Goal: Check status: Check status

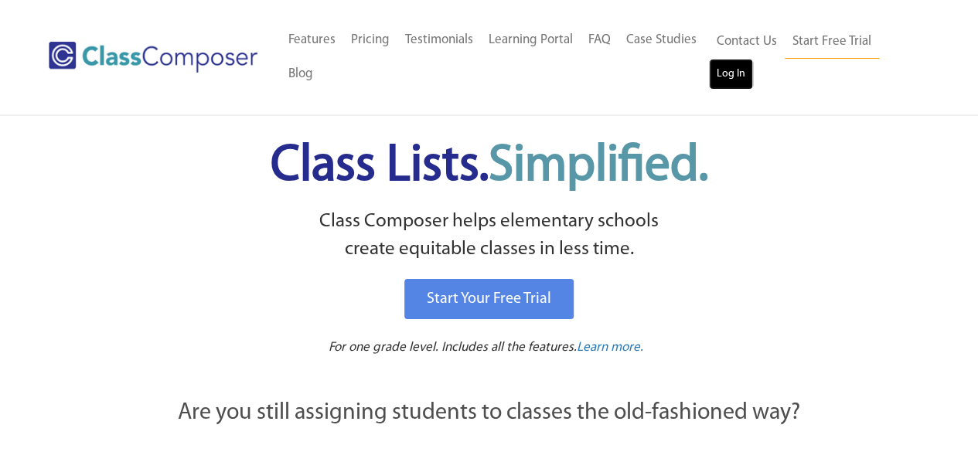
click at [720, 81] on link "Log In" at bounding box center [731, 74] width 44 height 31
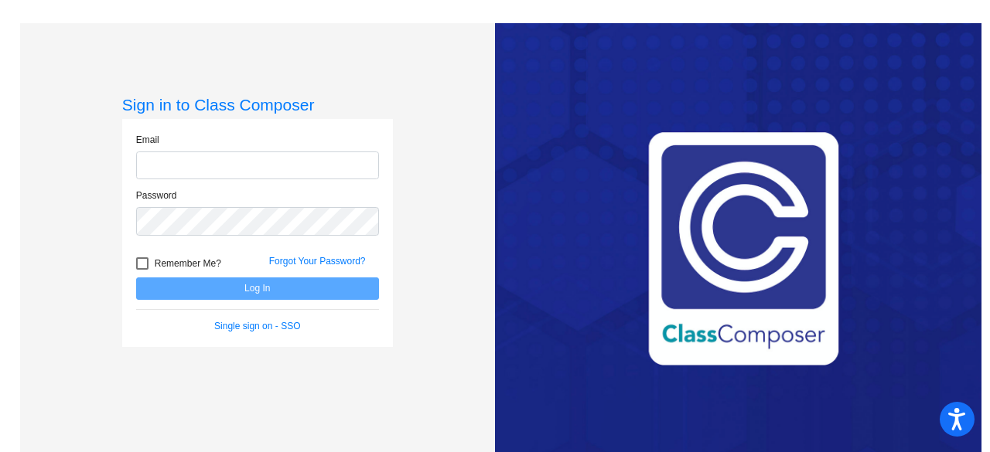
type input "[EMAIL_ADDRESS][DOMAIN_NAME]"
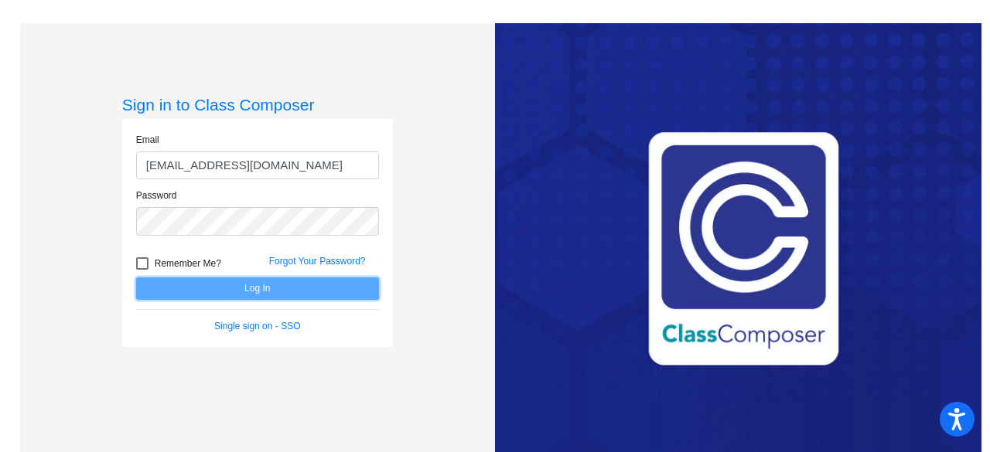
click at [271, 295] on button "Log In" at bounding box center [257, 289] width 243 height 22
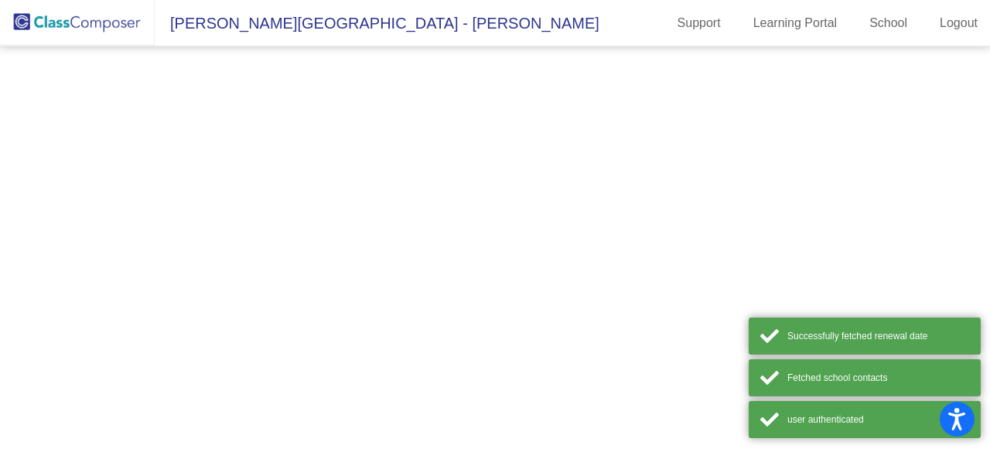
click at [252, 288] on mat-sidenav-content at bounding box center [495, 249] width 990 height 406
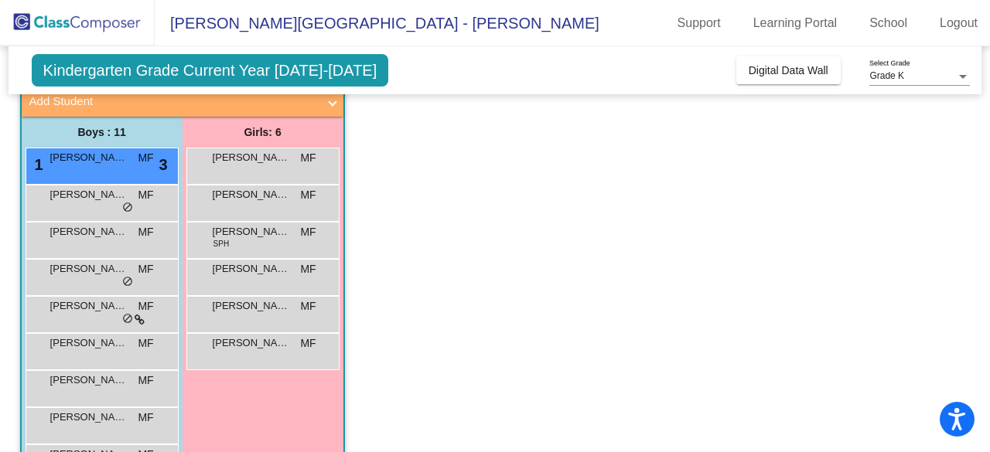
scroll to position [118, 0]
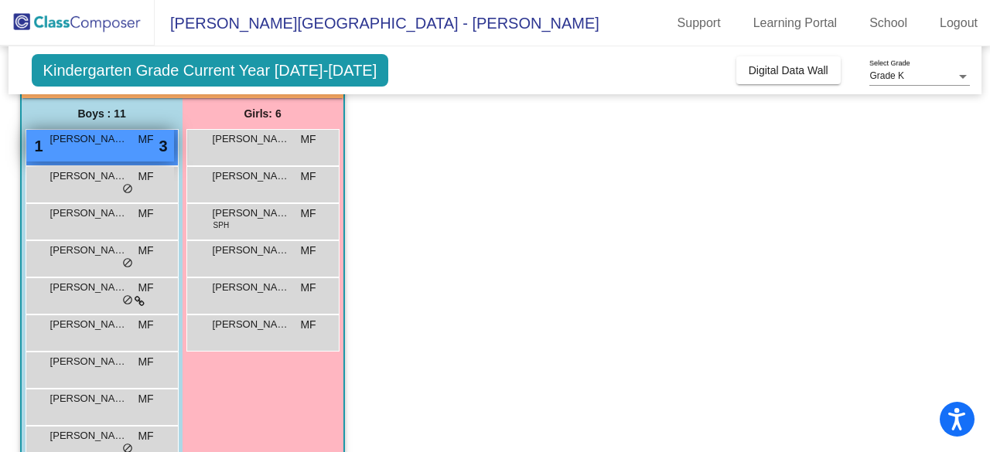
click at [118, 132] on span "[PERSON_NAME]" at bounding box center [88, 138] width 77 height 15
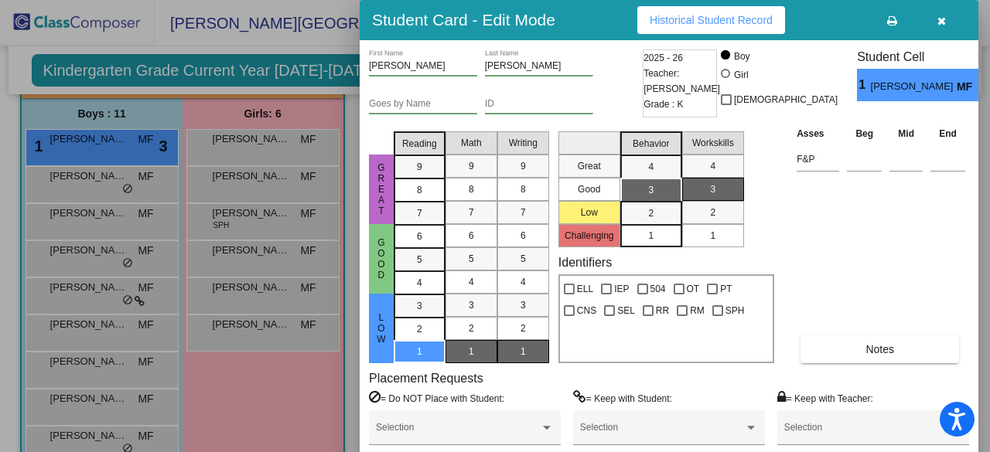
click at [933, 19] on button "button" at bounding box center [940, 20] width 49 height 28
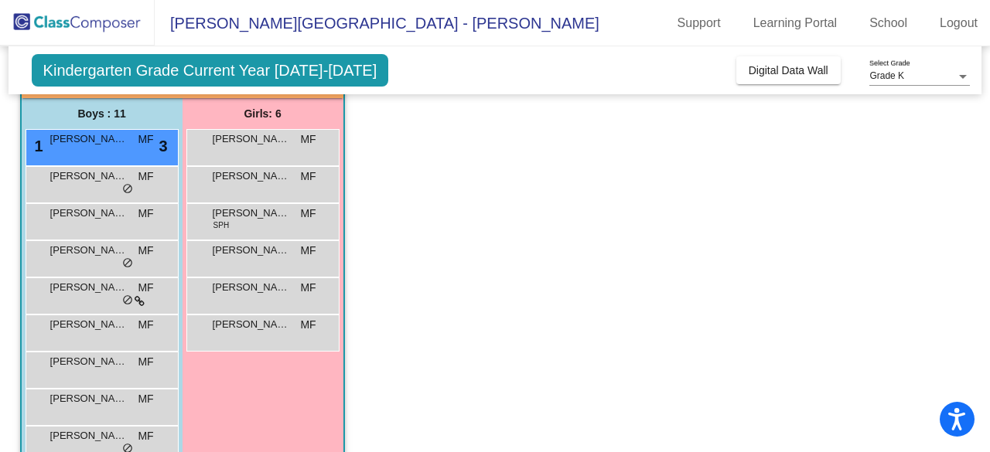
click at [187, 66] on span "Kindergarten Grade Current Year [DATE]-[DATE]" at bounding box center [210, 70] width 357 height 32
click at [315, 66] on span "Kindergarten Grade Current Year [DATE]-[DATE]" at bounding box center [210, 70] width 357 height 32
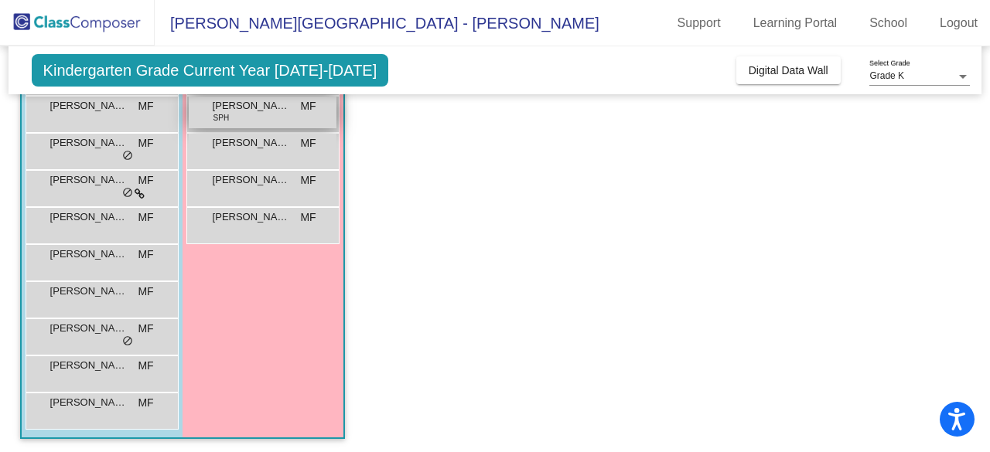
scroll to position [0, 0]
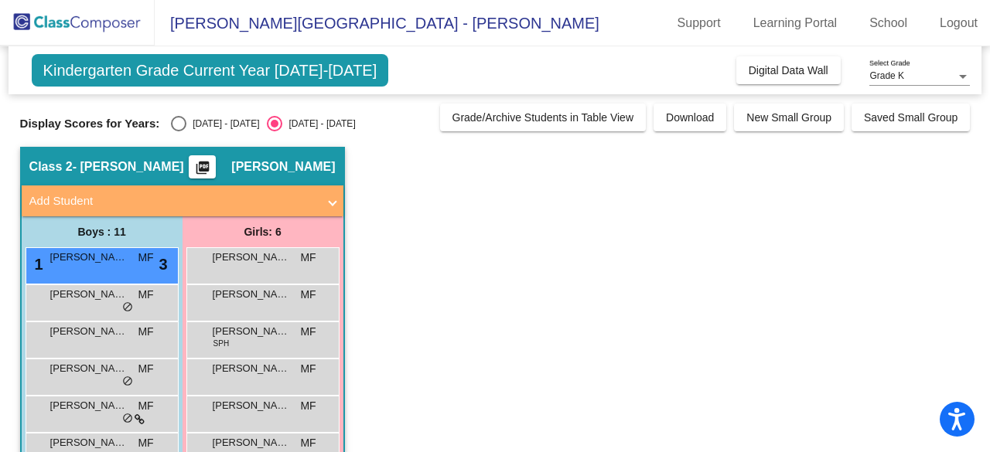
click at [190, 122] on div "[DATE] - [DATE]" at bounding box center [222, 124] width 73 height 14
click at [179, 131] on input "[DATE] - [DATE]" at bounding box center [178, 131] width 1 height 1
radio input "true"
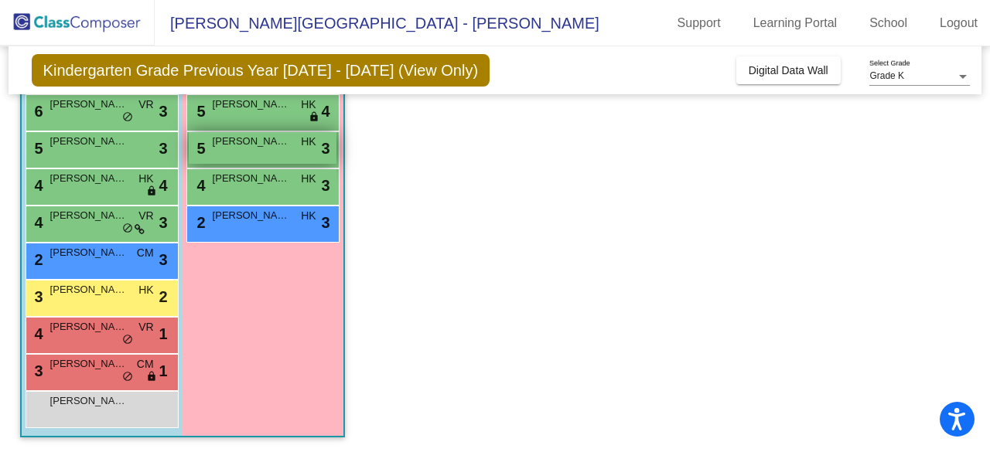
scroll to position [227, 0]
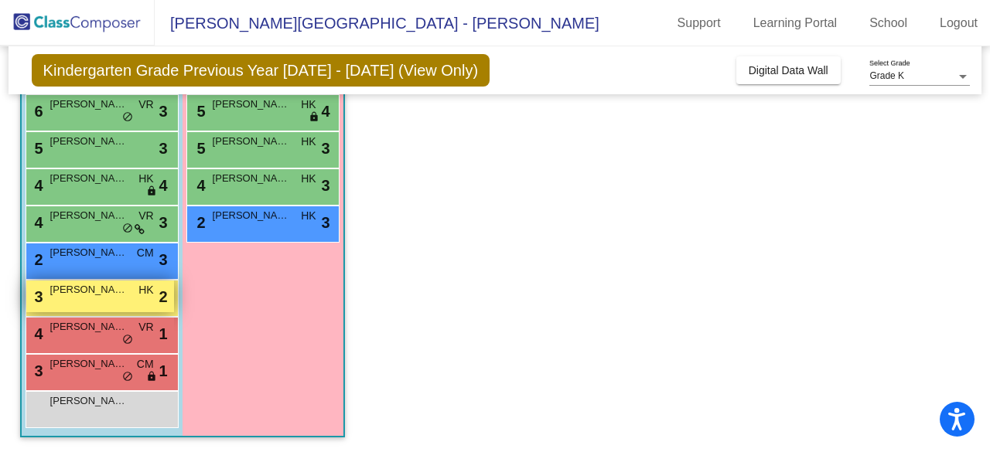
click at [66, 285] on span "[PERSON_NAME]" at bounding box center [88, 289] width 77 height 15
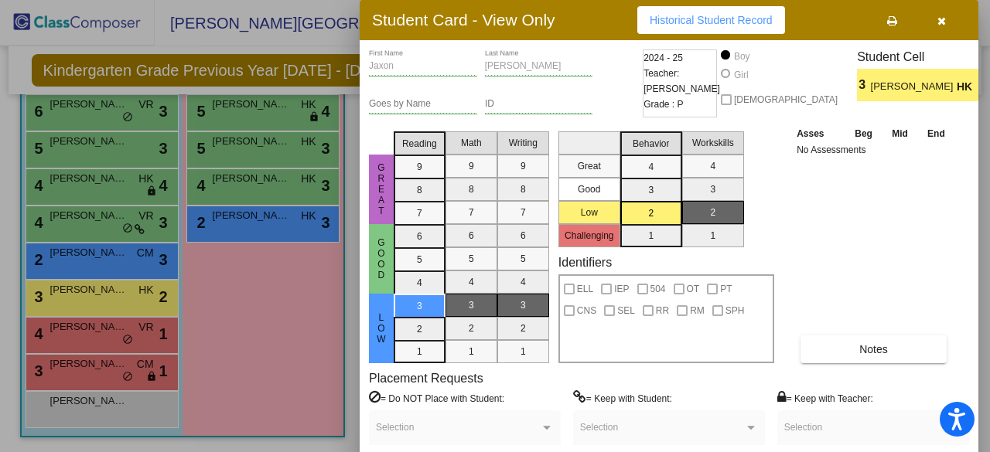
click at [951, 16] on button "button" at bounding box center [940, 20] width 49 height 28
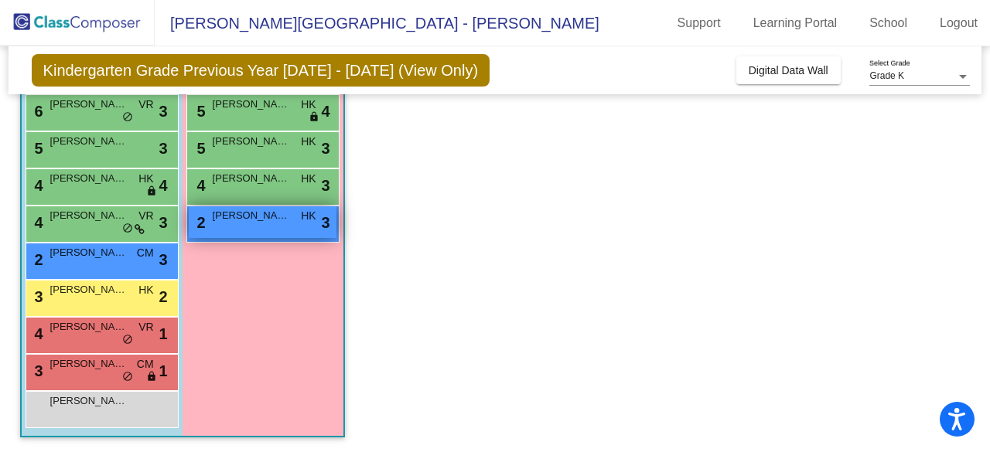
click at [246, 222] on span "[PERSON_NAME]" at bounding box center [251, 215] width 77 height 15
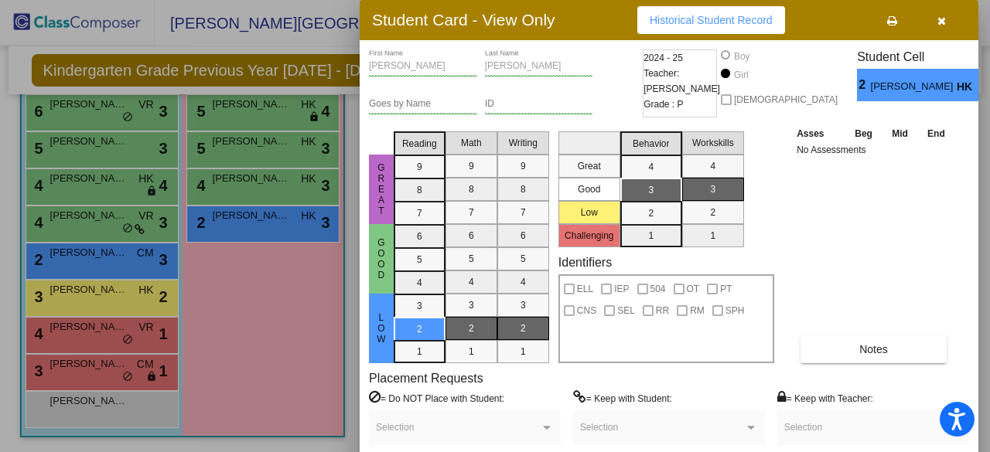
click at [948, 22] on button "button" at bounding box center [940, 20] width 49 height 28
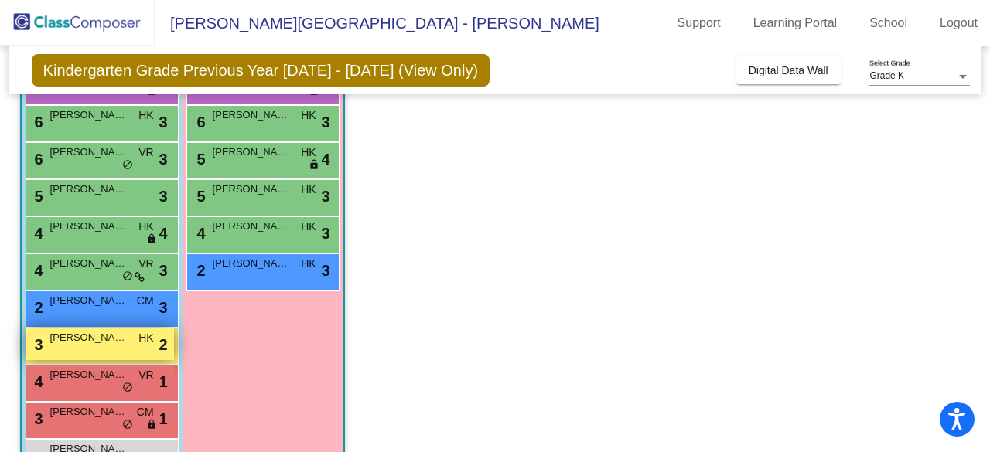
scroll to position [176, 0]
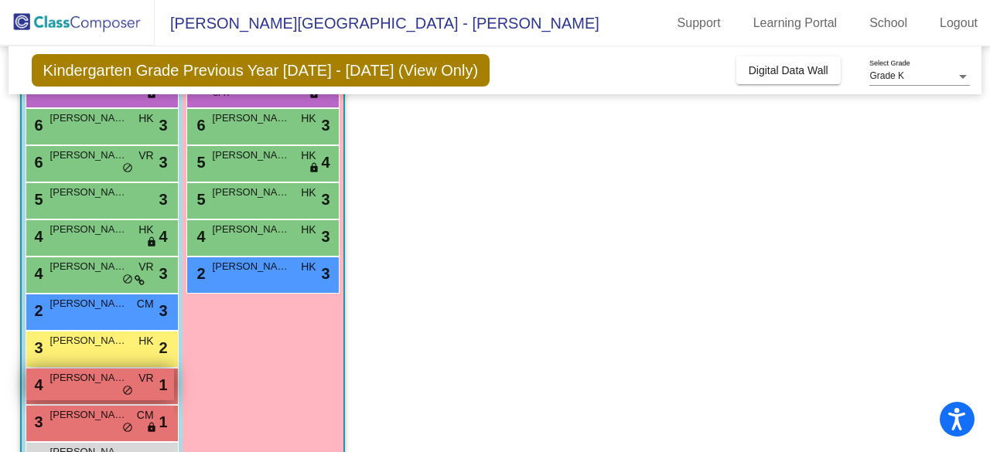
click at [82, 370] on span "[PERSON_NAME]" at bounding box center [88, 377] width 77 height 15
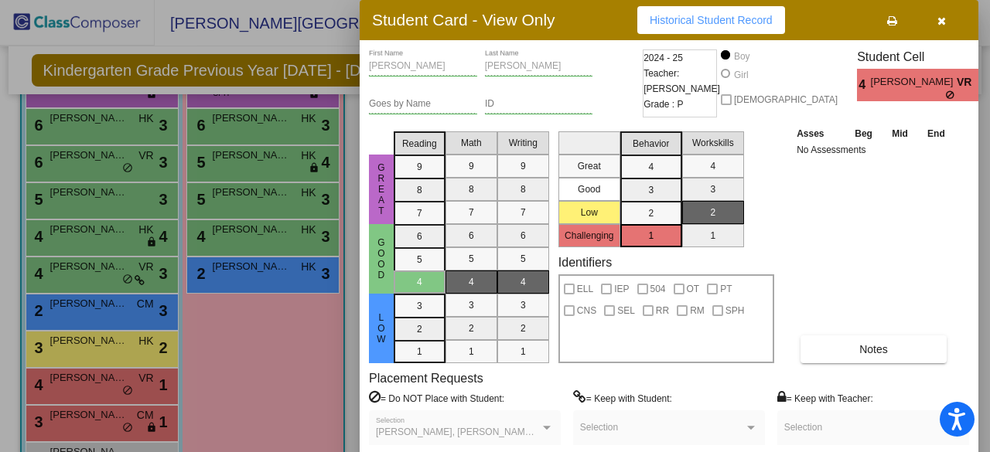
click at [945, 97] on icon at bounding box center [950, 94] width 10 height 9
click at [952, 23] on button "button" at bounding box center [940, 20] width 49 height 28
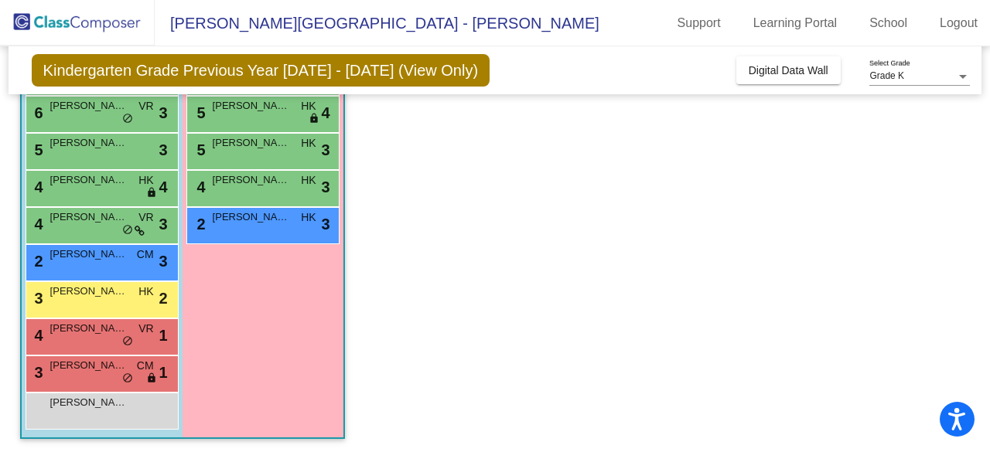
scroll to position [0, 0]
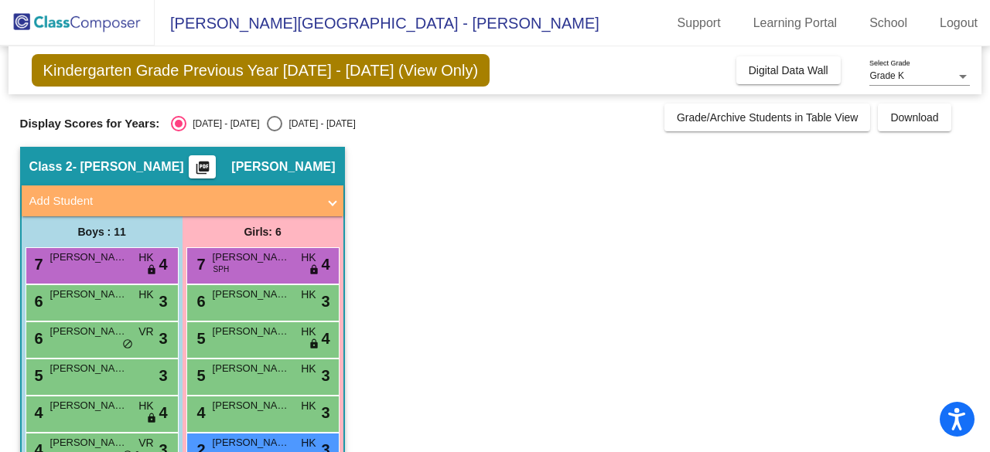
click at [282, 121] on div "[DATE] - [DATE]" at bounding box center [318, 124] width 73 height 14
click at [274, 131] on input "[DATE] - [DATE]" at bounding box center [274, 131] width 1 height 1
radio input "true"
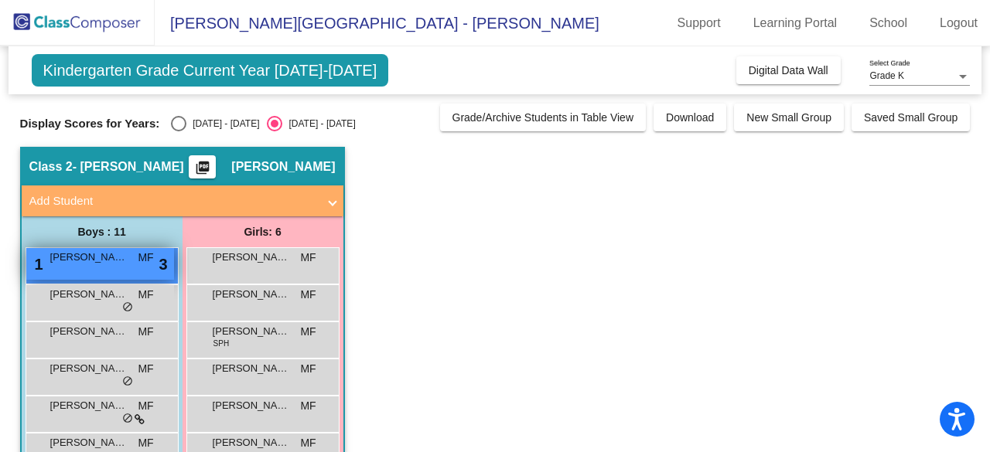
click at [91, 250] on span "[PERSON_NAME]" at bounding box center [88, 257] width 77 height 15
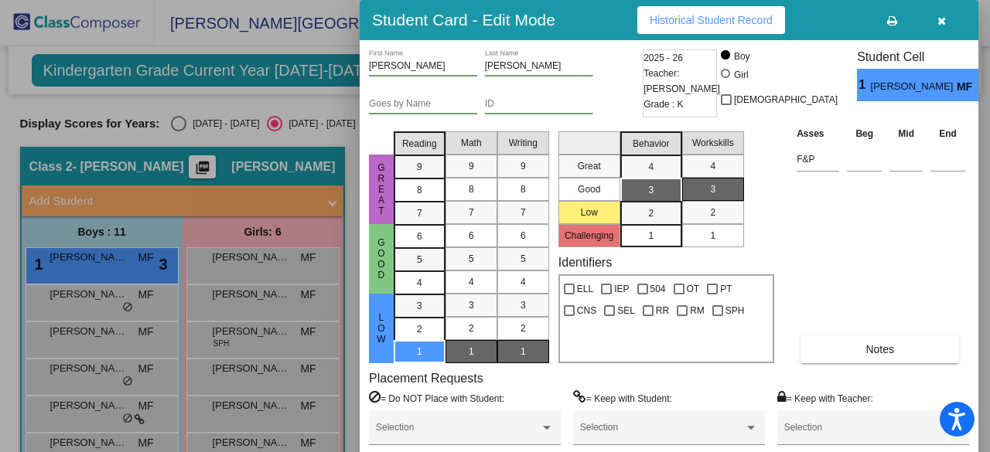
click at [943, 15] on icon "button" at bounding box center [941, 20] width 9 height 11
